Goal: Task Accomplishment & Management: Use online tool/utility

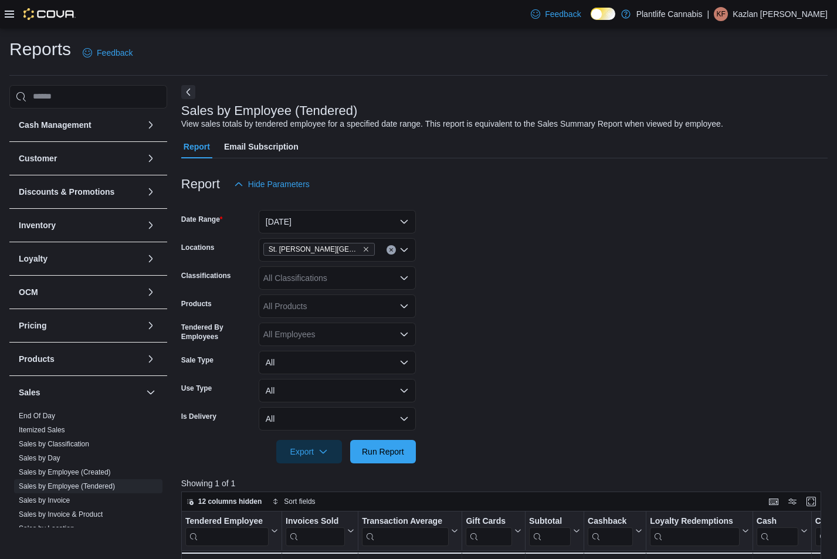
scroll to position [99, 0]
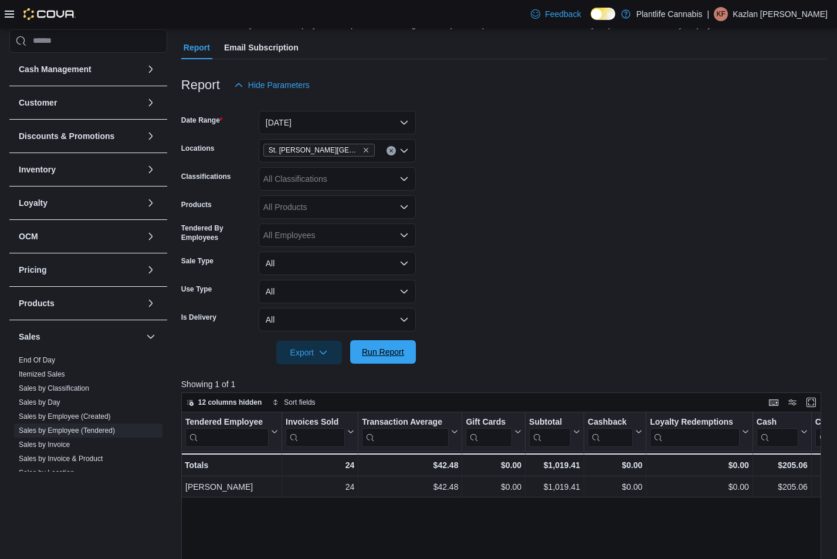
click at [469, 372] on div at bounding box center [504, 371] width 646 height 14
click at [377, 355] on span "Run Report" at bounding box center [383, 352] width 42 height 12
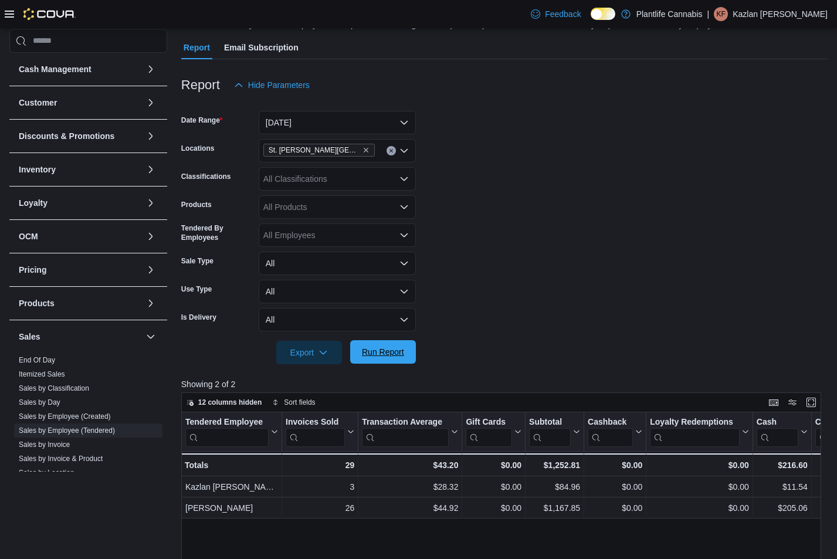
click at [401, 351] on span "Run Report" at bounding box center [383, 352] width 42 height 12
click at [450, 208] on form "Date Range [DATE] Locations [GEOGRAPHIC_DATA][PERSON_NAME] Lakes Classification…" at bounding box center [504, 230] width 646 height 267
drag, startPoint x: 395, startPoint y: 350, endPoint x: 506, endPoint y: 316, distance: 115.8
click at [395, 350] on span "Run Report" at bounding box center [383, 353] width 42 height 12
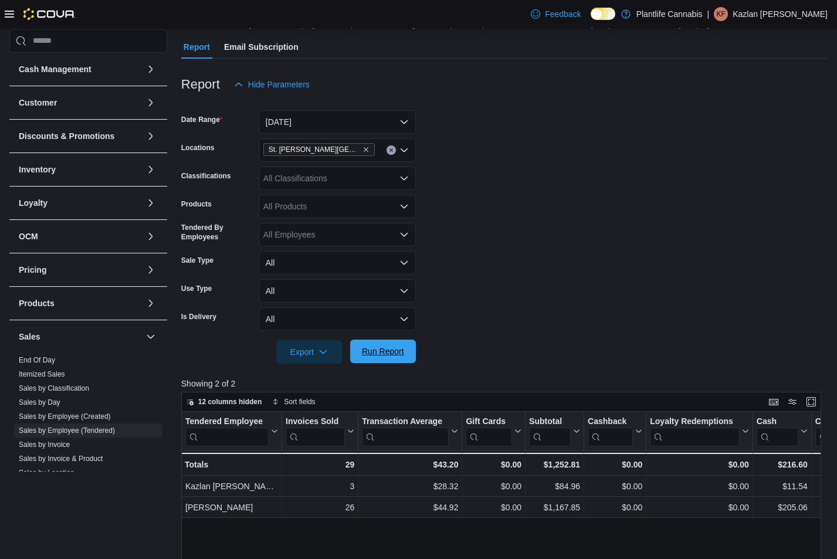
click at [387, 360] on span "Run Report" at bounding box center [383, 351] width 52 height 23
click at [598, 257] on form "Date Range [DATE] Locations [GEOGRAPHIC_DATA][PERSON_NAME] Lakes Classification…" at bounding box center [504, 229] width 646 height 267
click at [491, 135] on form "Date Range [DATE] Locations [GEOGRAPHIC_DATA][PERSON_NAME] Lakes Classification…" at bounding box center [504, 229] width 646 height 267
drag, startPoint x: 405, startPoint y: 355, endPoint x: 493, endPoint y: 299, distance: 104.3
click at [408, 354] on span "Run Report" at bounding box center [383, 351] width 52 height 23
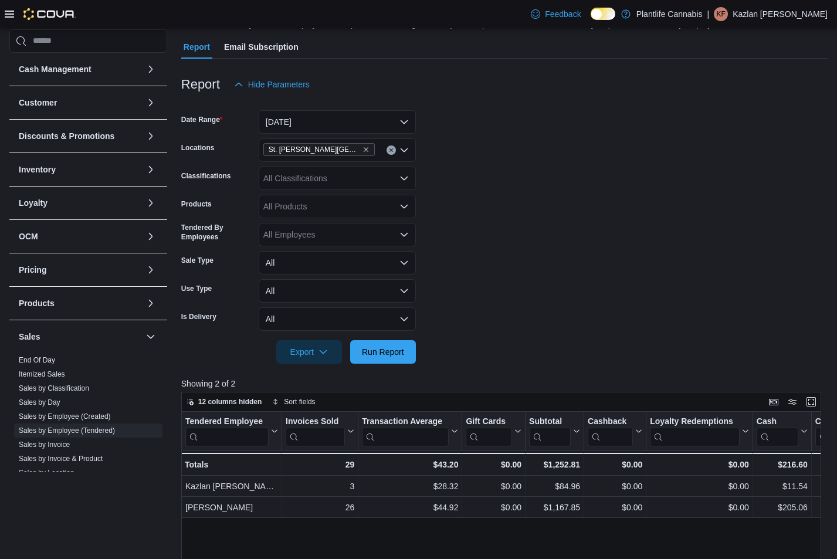
click at [493, 299] on form "Date Range [DATE] Locations [GEOGRAPHIC_DATA][PERSON_NAME] Lakes Classification…" at bounding box center [504, 229] width 646 height 267
click at [520, 184] on form "Date Range [DATE] Locations [GEOGRAPHIC_DATA][PERSON_NAME] Lakes Classification…" at bounding box center [504, 229] width 646 height 267
